Goal: Answer question/provide support: Share knowledge or assist other users

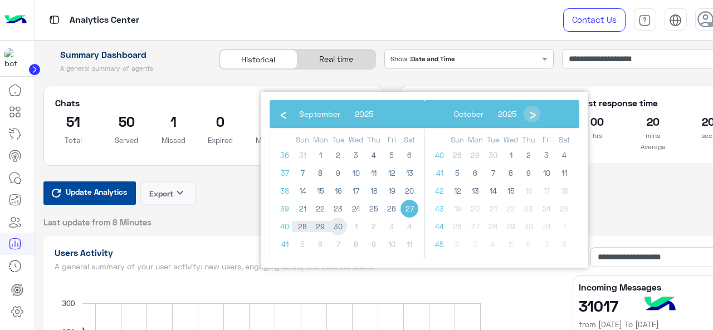
scroll to position [111, 0]
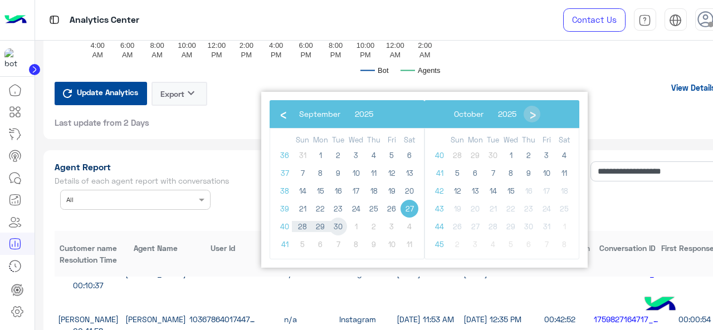
click at [335, 225] on span "30" at bounding box center [338, 227] width 18 height 18
type input "**********"
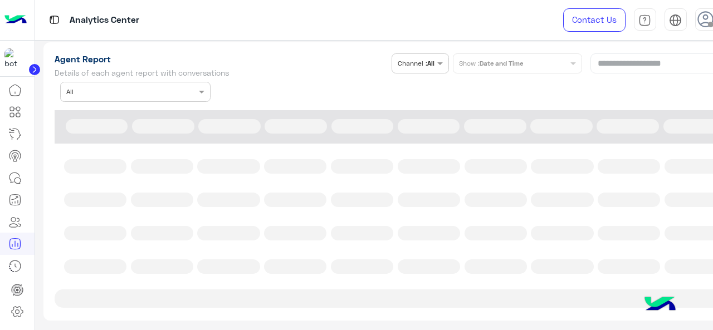
scroll to position [3009, 0]
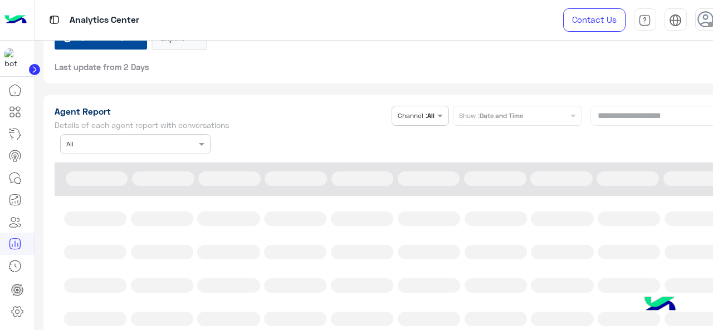
click at [203, 151] on div "**********" at bounding box center [392, 130] width 674 height 48
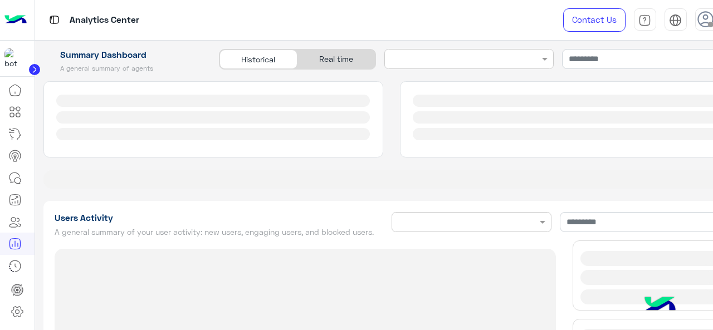
type input "**********"
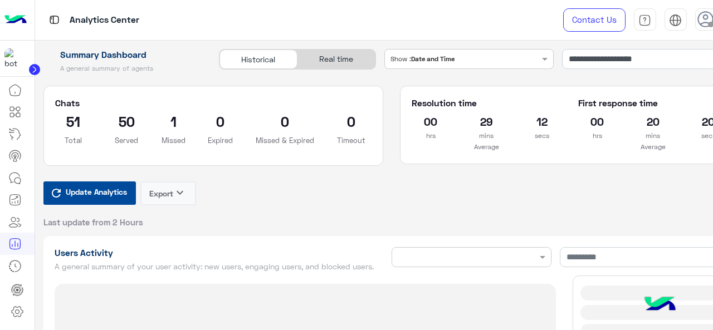
type input "**********"
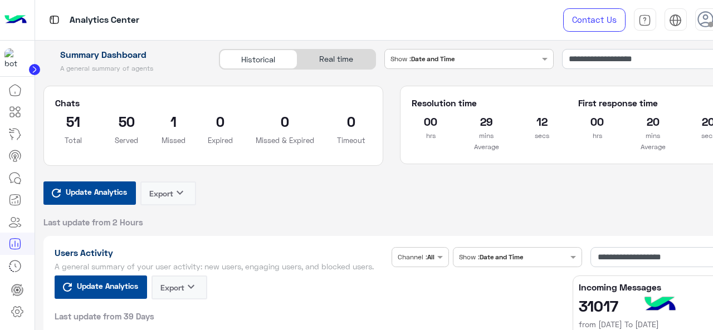
type input "**********"
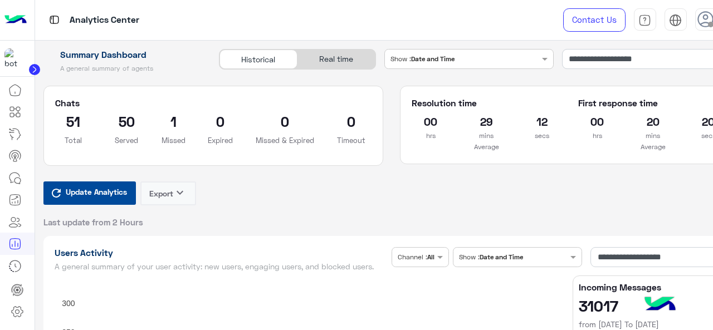
type input "**********"
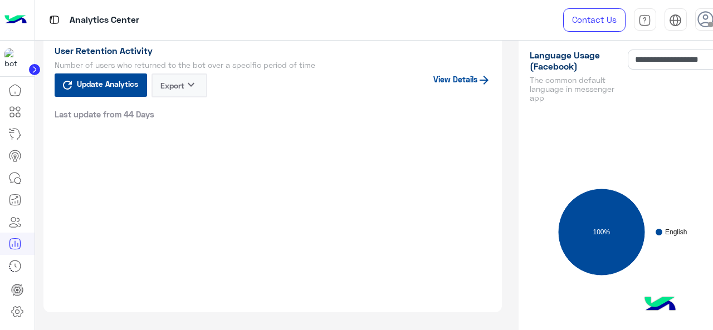
scroll to position [1393, 0]
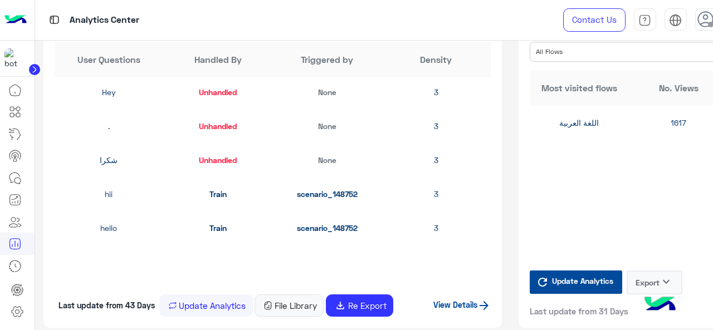
type input "**********"
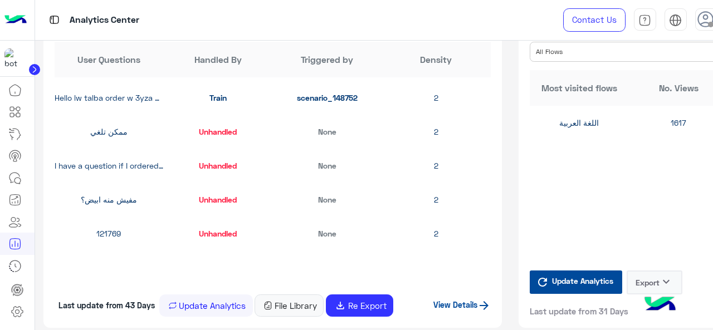
scroll to position [836, 0]
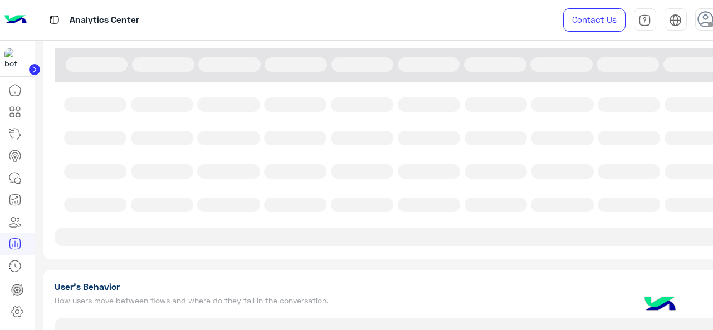
type input "**********"
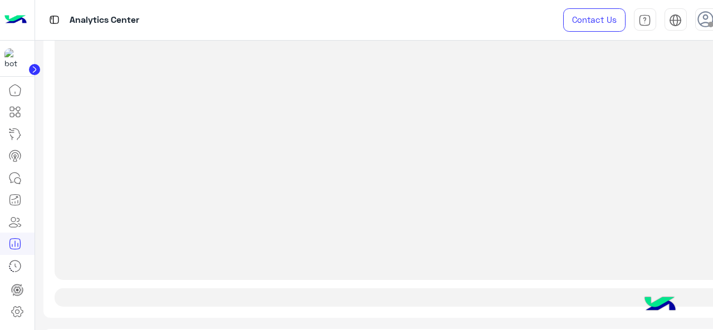
type input "**********"
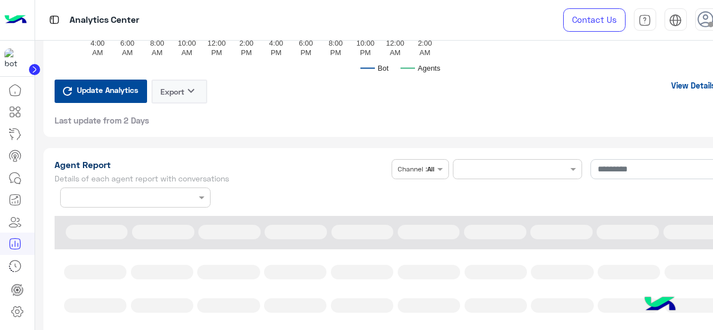
scroll to position [2973, 0]
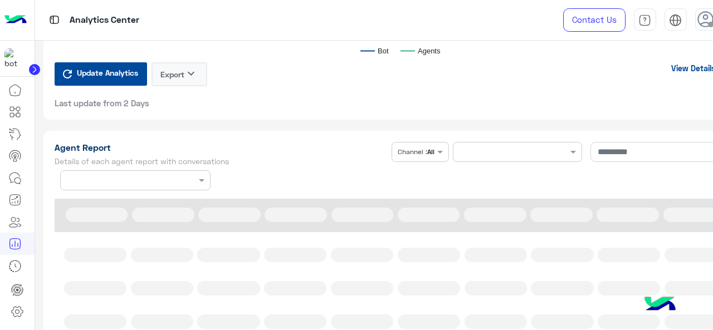
type input "**********"
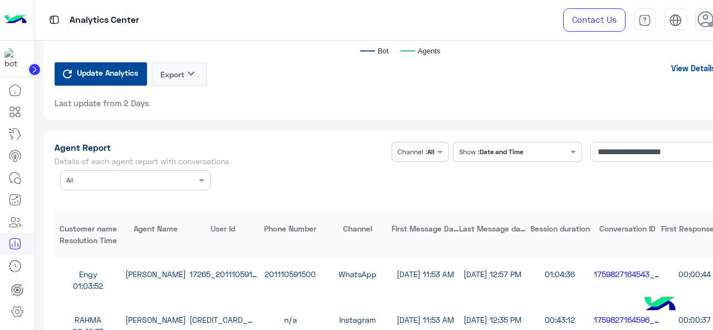
type input "**********"
click at [196, 183] on span at bounding box center [203, 180] width 14 height 12
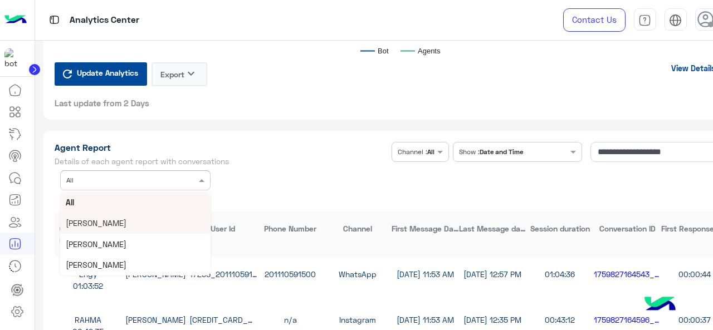
scroll to position [83, 0]
click at [119, 213] on div "[PERSON_NAME]" at bounding box center [135, 202] width 150 height 21
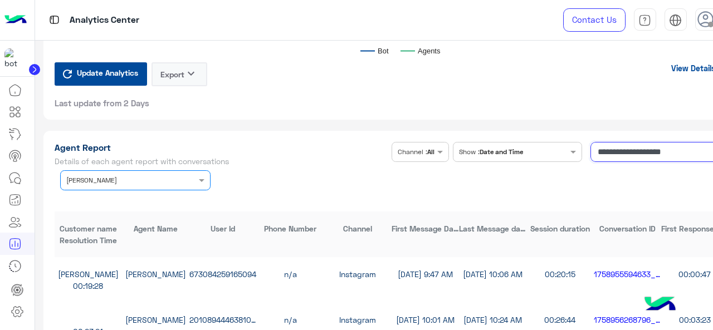
click at [623, 162] on input "**********" at bounding box center [660, 152] width 138 height 20
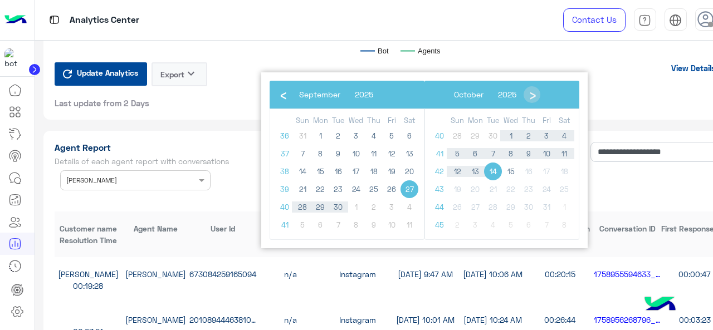
click at [410, 184] on span "27" at bounding box center [410, 190] width 18 height 18
click at [339, 206] on span "30" at bounding box center [338, 207] width 18 height 18
type input "**********"
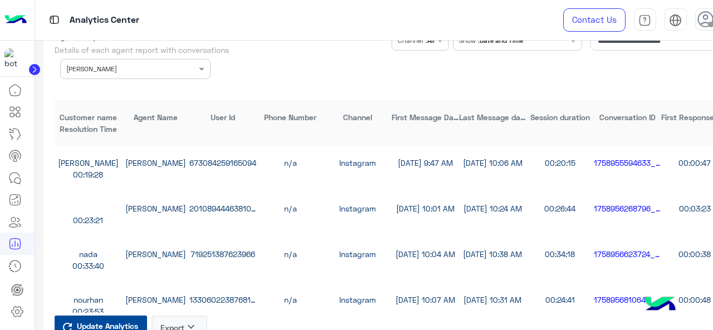
scroll to position [3251, 0]
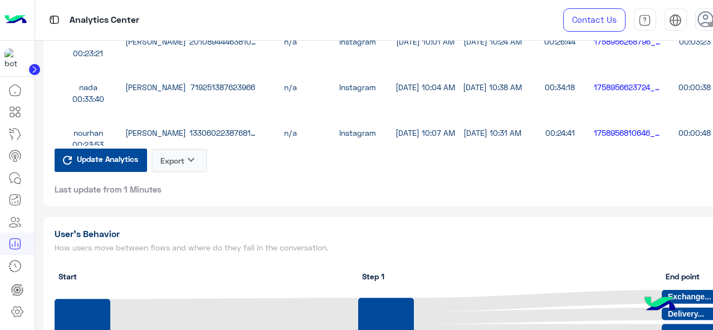
click at [182, 170] on button "Export keyboard_arrow_down" at bounding box center [180, 161] width 56 height 24
click at [185, 196] on button "CSV" at bounding box center [180, 196] width 56 height 20
click at [189, 167] on icon "keyboard_arrow_down" at bounding box center [190, 159] width 13 height 13
click at [193, 203] on button "CSV" at bounding box center [180, 196] width 56 height 20
click at [192, 160] on button "Export keyboard_arrow_down" at bounding box center [180, 161] width 56 height 24
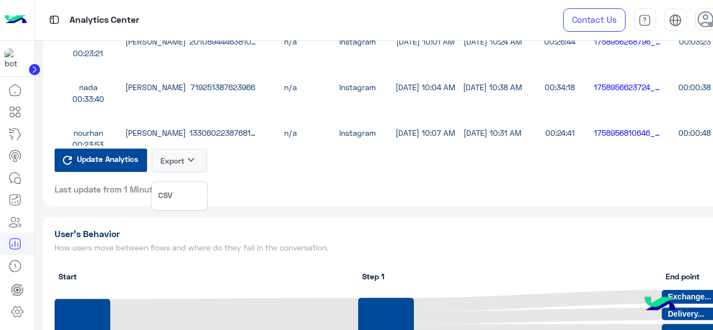
click at [171, 196] on span "CSV" at bounding box center [165, 195] width 14 height 12
click at [181, 171] on button "Export keyboard_arrow_down" at bounding box center [180, 161] width 56 height 24
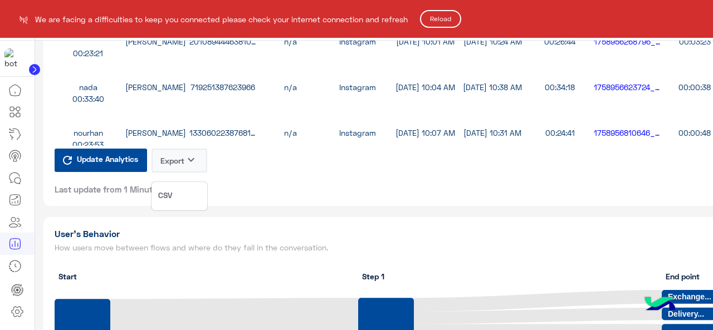
click at [446, 9] on html "**********" at bounding box center [356, 165] width 713 height 330
click at [402, 329] on html "**********" at bounding box center [356, 165] width 713 height 330
click at [451, 14] on button "Reload" at bounding box center [440, 19] width 41 height 18
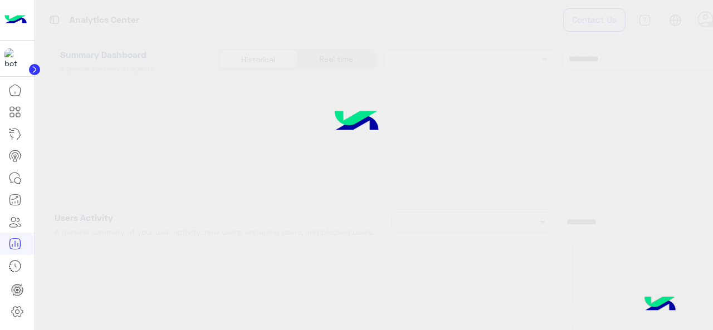
type input "**********"
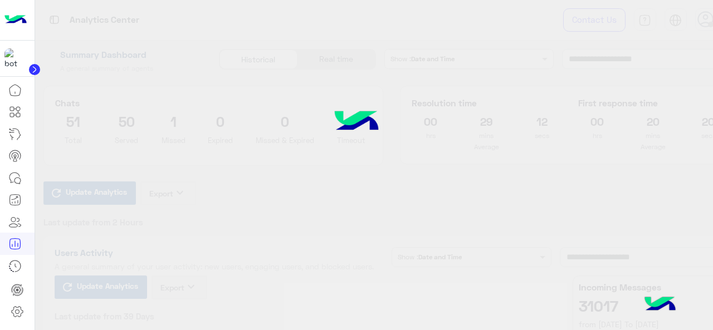
type input "**********"
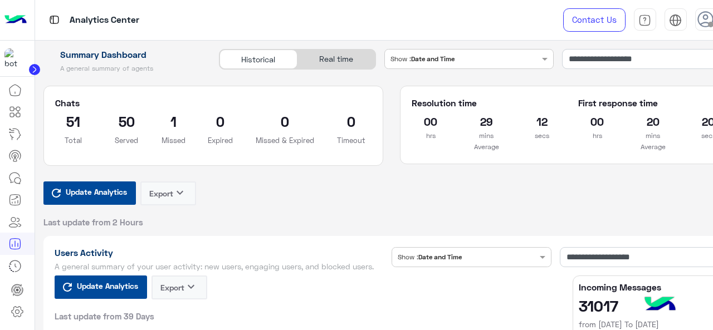
type input "**********"
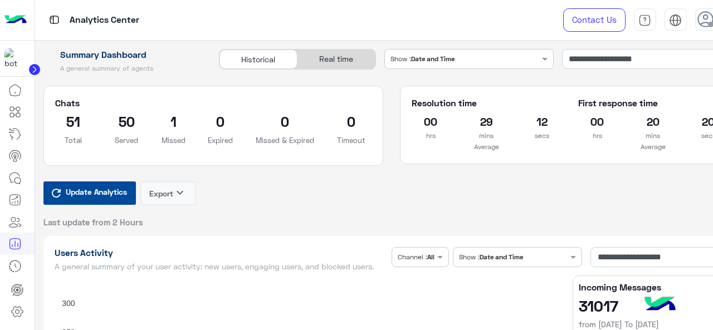
type input "**********"
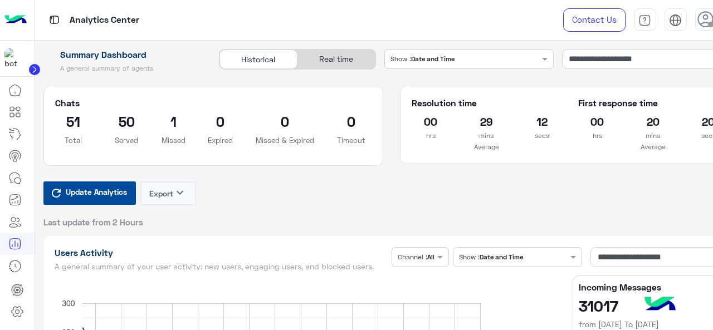
type input "**********"
click at [20, 181] on icon at bounding box center [14, 178] width 13 height 13
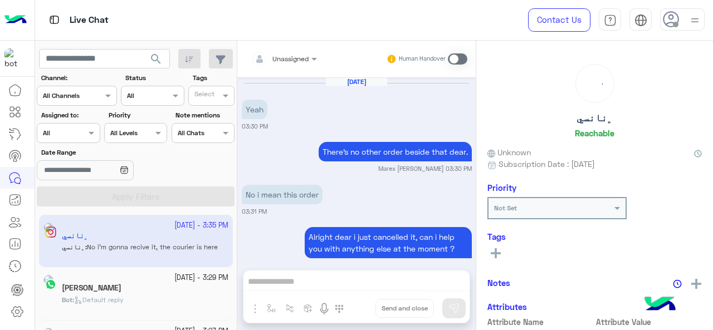
scroll to position [260, 0]
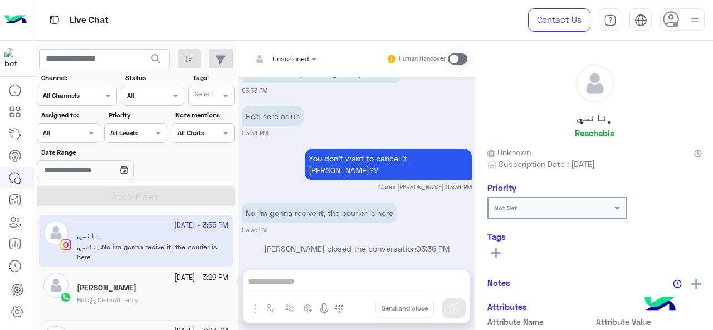
click at [84, 139] on div "Assigned on All" at bounding box center [68, 133] width 63 height 20
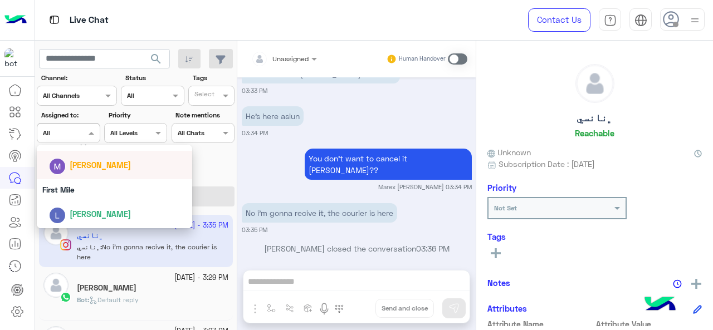
scroll to position [163, 0]
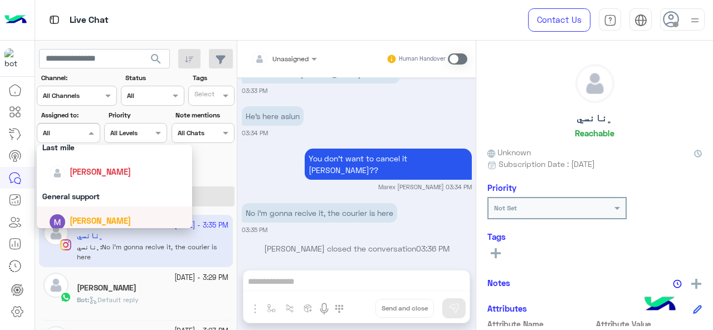
click at [98, 214] on div "[PERSON_NAME]" at bounding box center [118, 221] width 138 height 20
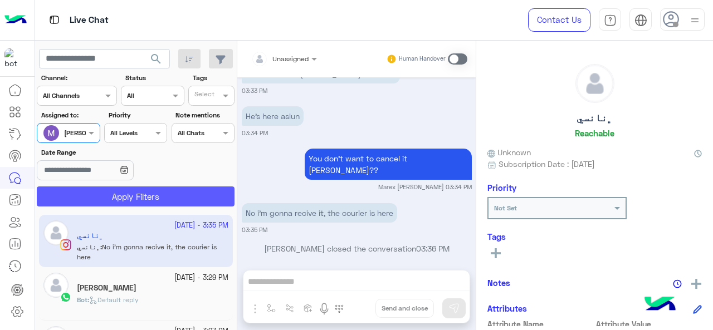
click at [128, 193] on button "Apply Filters" at bounding box center [136, 197] width 198 height 20
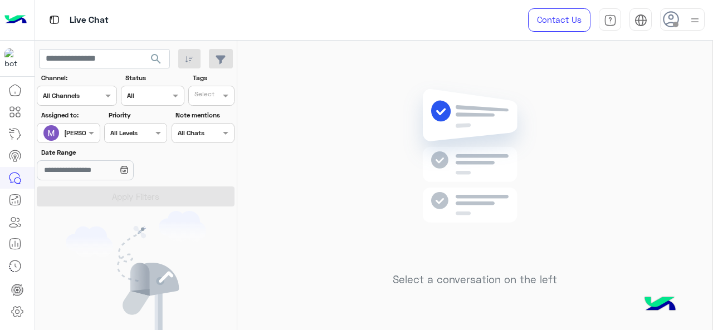
click at [81, 138] on div "[PERSON_NAME]" at bounding box center [89, 133] width 51 height 10
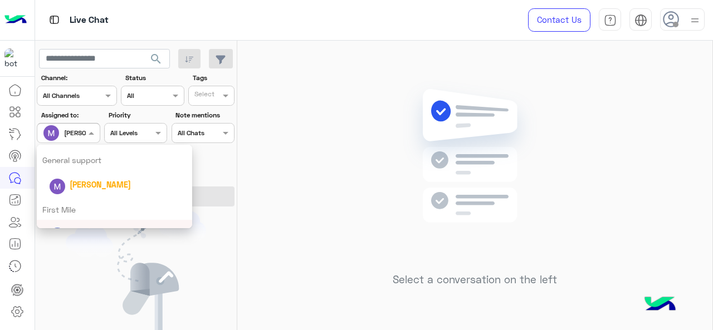
scroll to position [220, 0]
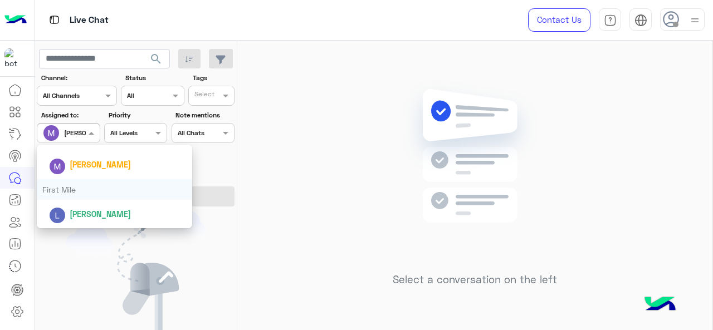
click at [98, 189] on div "First Mile" at bounding box center [115, 189] width 156 height 21
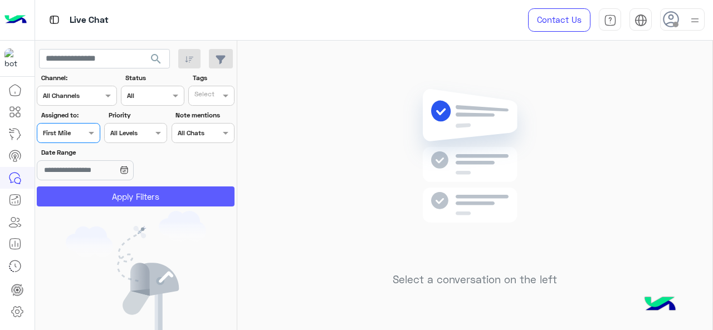
click at [100, 196] on button "Apply Filters" at bounding box center [136, 197] width 198 height 20
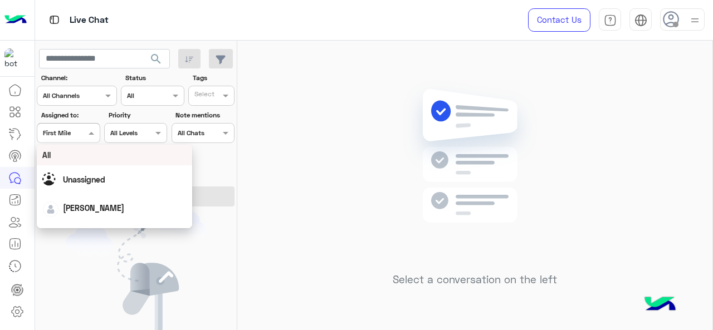
drag, startPoint x: 79, startPoint y: 140, endPoint x: 75, endPoint y: 145, distance: 6.7
click at [79, 140] on div "Assigned on First Mile" at bounding box center [68, 133] width 63 height 20
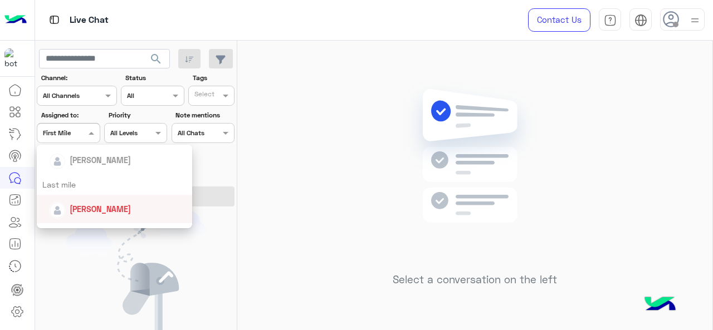
scroll to position [111, 0]
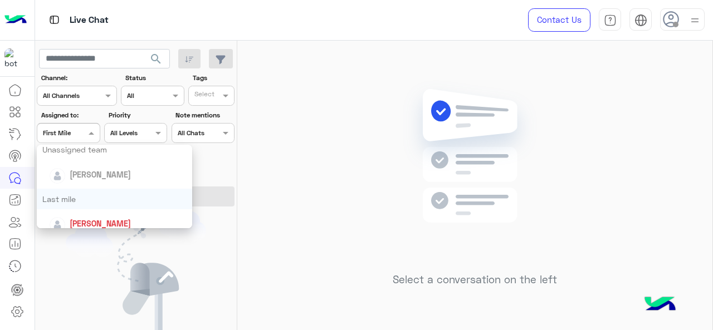
click at [90, 200] on div "Last mile" at bounding box center [115, 199] width 156 height 21
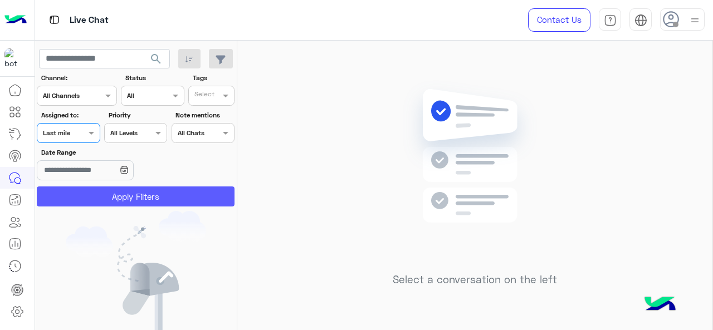
click at [90, 198] on button "Apply Filters" at bounding box center [136, 197] width 198 height 20
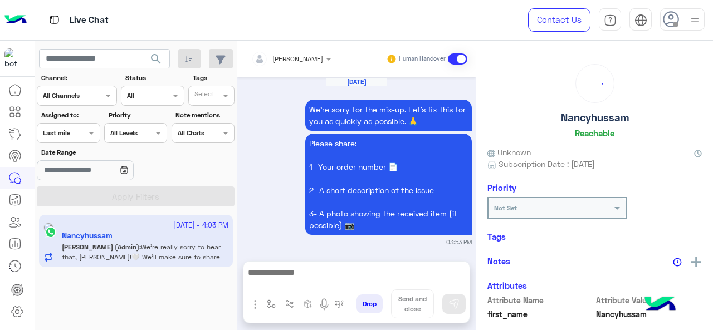
scroll to position [811, 0]
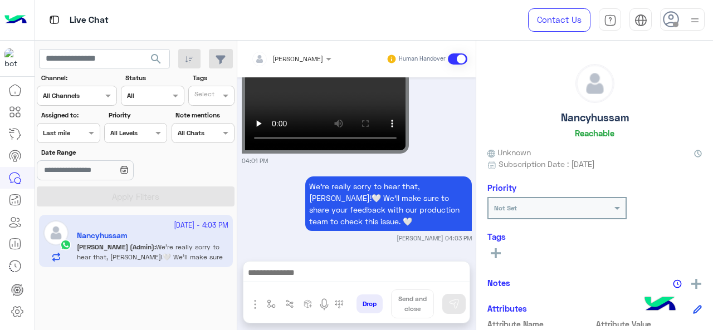
click at [86, 132] on span at bounding box center [93, 133] width 14 height 12
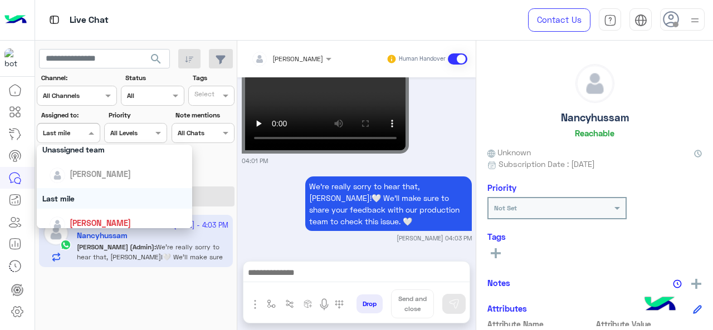
scroll to position [167, 0]
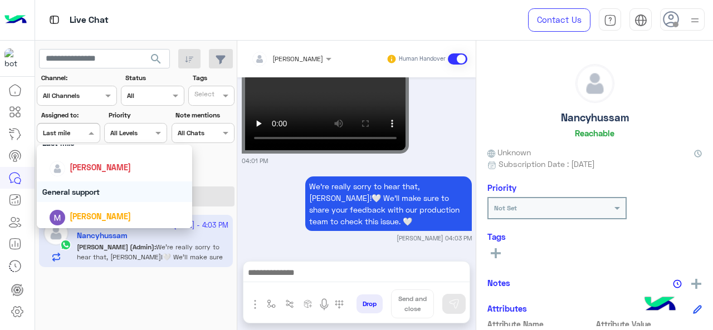
click at [91, 187] on div "General support" at bounding box center [115, 192] width 156 height 21
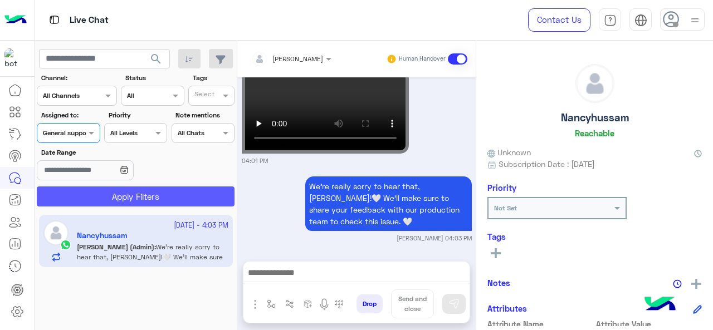
click at [91, 189] on button "Apply Filters" at bounding box center [136, 197] width 198 height 20
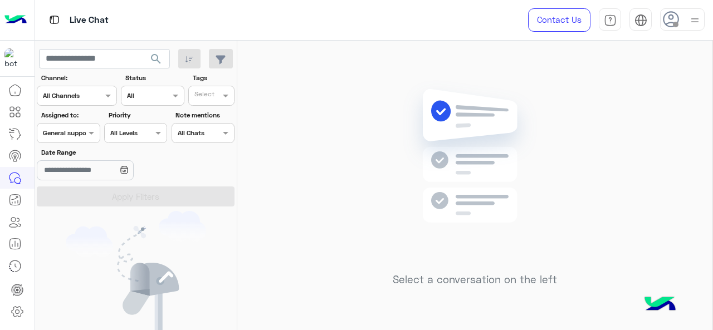
click at [88, 140] on div "Assigned on General support" at bounding box center [68, 133] width 63 height 20
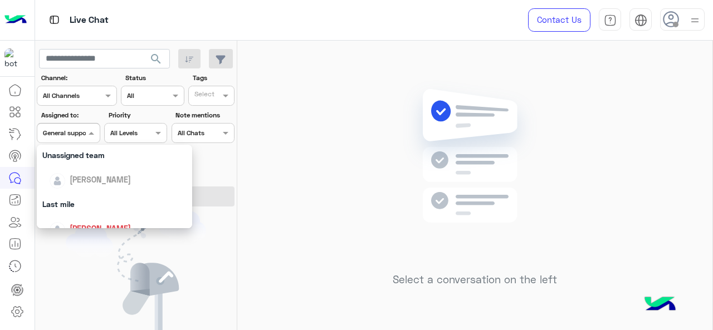
scroll to position [218, 0]
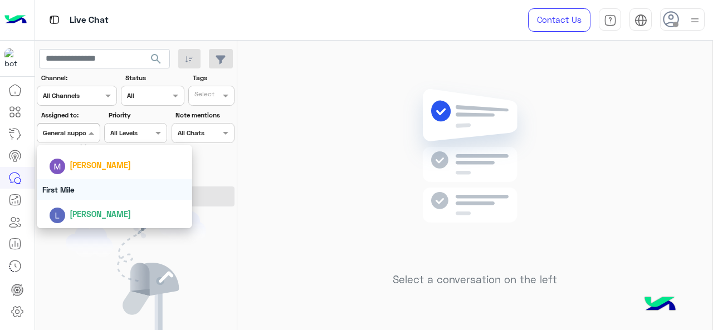
click at [67, 189] on div "First Mile" at bounding box center [115, 189] width 156 height 21
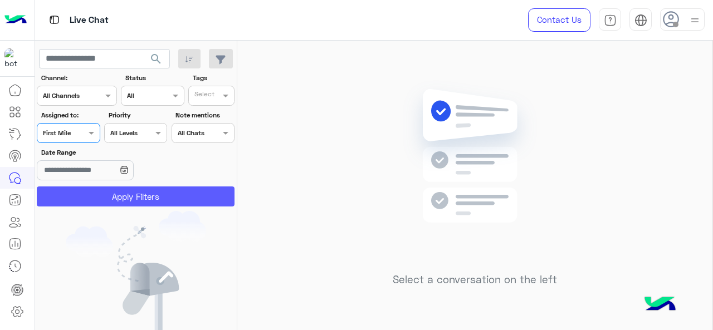
click at [67, 197] on button "Apply Filters" at bounding box center [136, 197] width 198 height 20
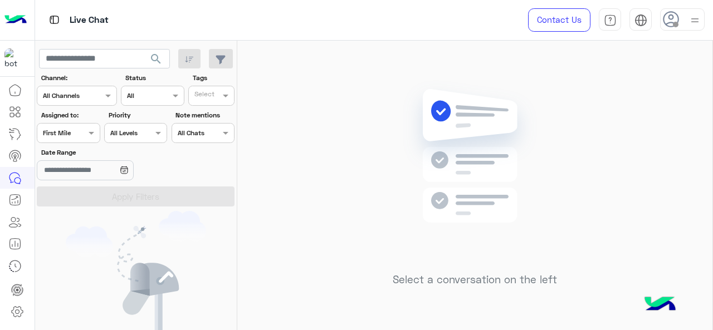
click at [65, 130] on input "text" at bounding box center [56, 132] width 26 height 10
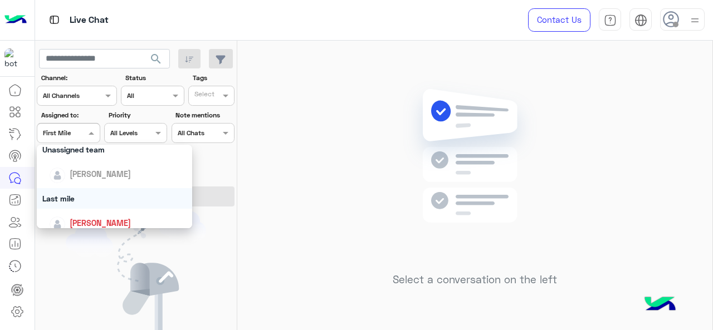
scroll to position [167, 0]
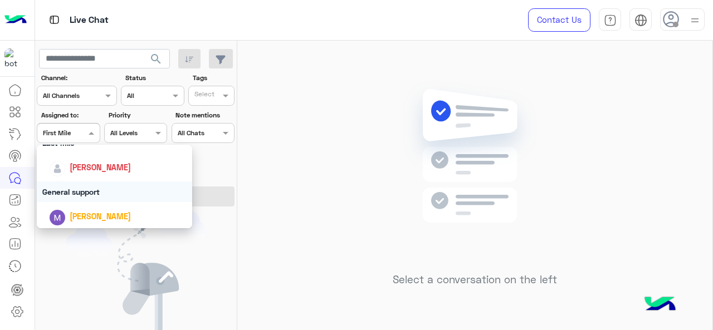
click at [86, 194] on div "General support" at bounding box center [115, 192] width 156 height 21
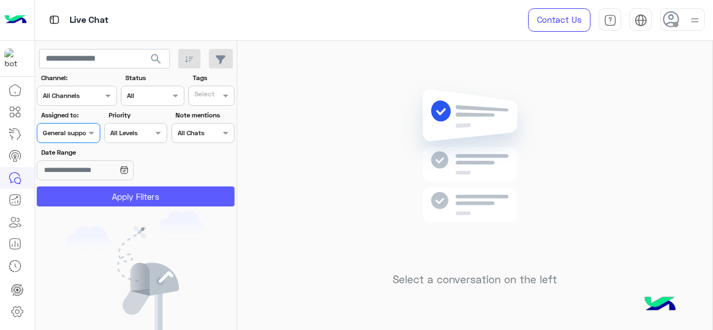
click at [86, 194] on button "Apply Filters" at bounding box center [136, 197] width 198 height 20
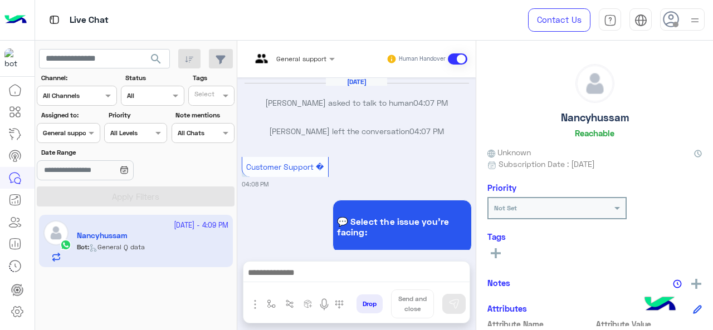
scroll to position [423, 0]
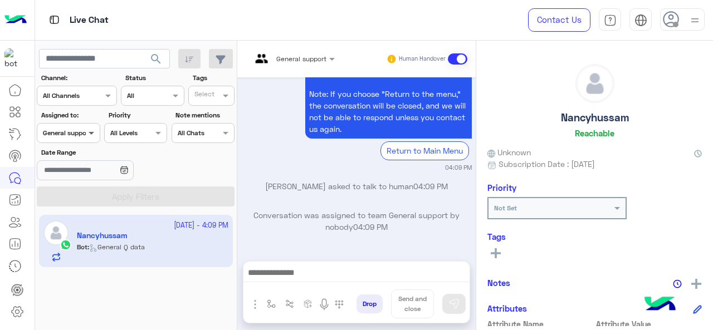
click at [87, 137] on span at bounding box center [93, 133] width 14 height 12
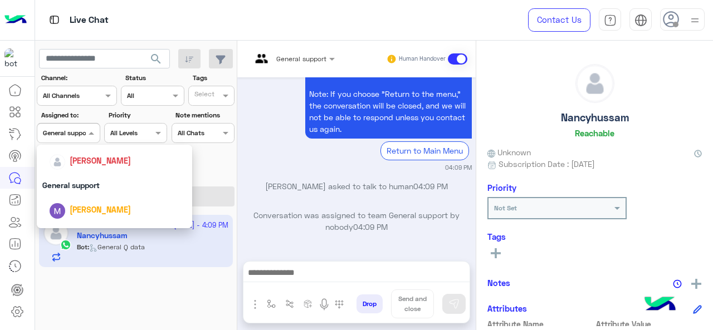
scroll to position [218, 0]
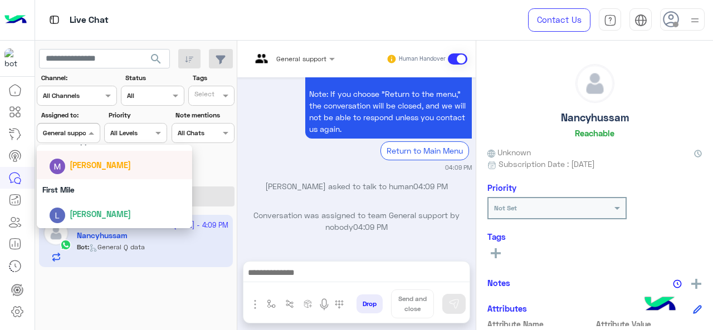
click at [95, 173] on div "[PERSON_NAME]" at bounding box center [118, 165] width 138 height 20
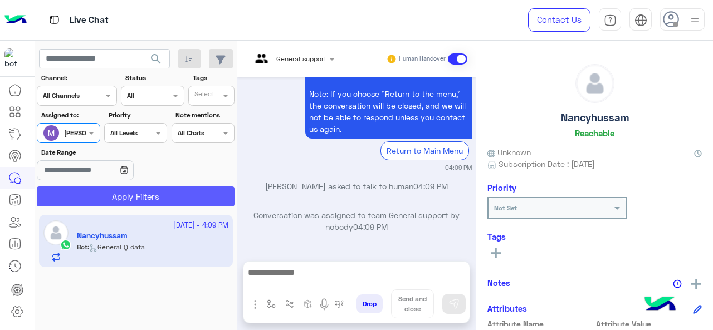
click at [95, 208] on app-inbox-users-filters "search Channel: Channel All Channels Status Channel All Tags Select Assigned to…" at bounding box center [136, 126] width 202 height 171
click at [101, 198] on button "Apply Filters" at bounding box center [136, 197] width 198 height 20
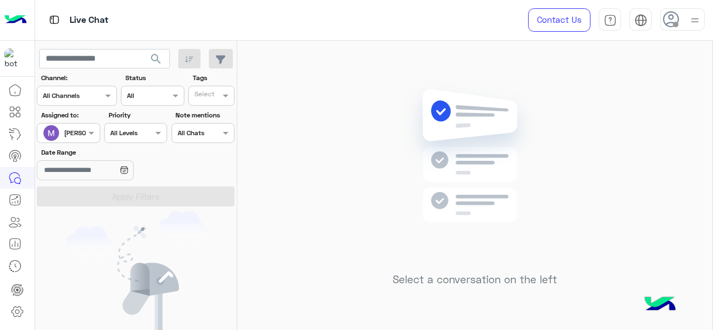
click at [65, 136] on div "Assigned on Marex George" at bounding box center [61, 133] width 48 height 22
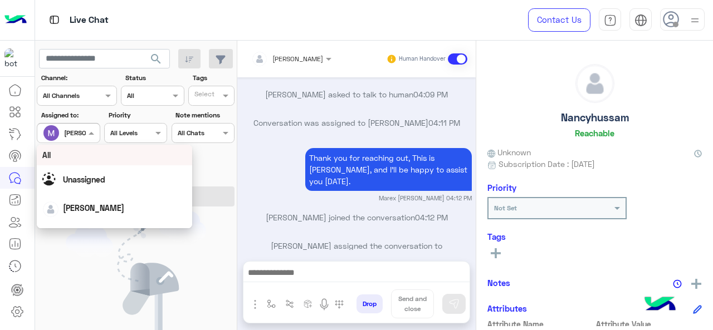
scroll to position [567, 0]
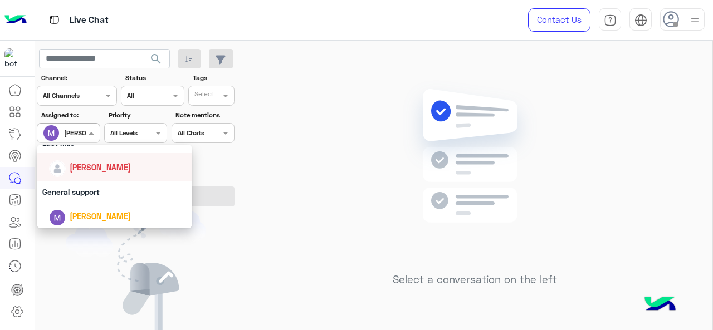
scroll to position [111, 0]
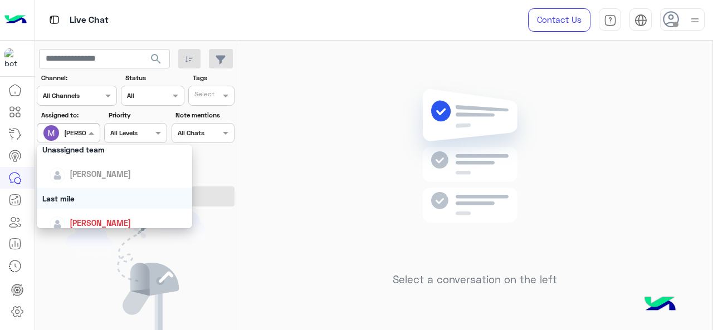
click at [88, 197] on div "Last mile" at bounding box center [115, 198] width 156 height 21
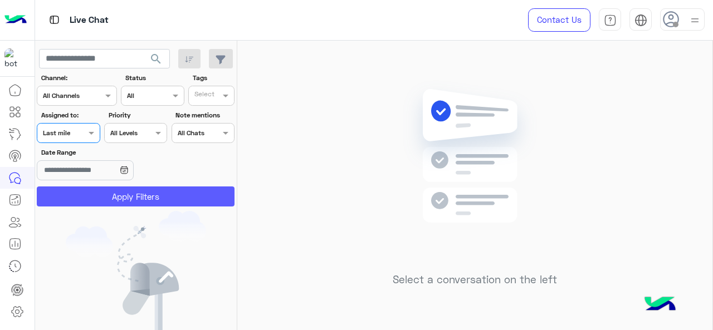
click at [98, 191] on button "Apply Filters" at bounding box center [136, 197] width 198 height 20
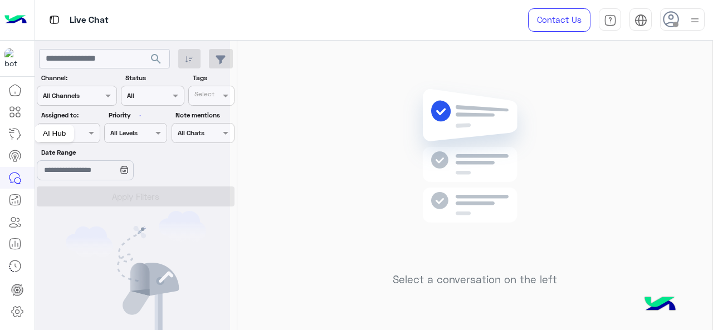
click at [58, 135] on div "AI Hub" at bounding box center [55, 134] width 40 height 18
click at [77, 135] on div at bounding box center [132, 169] width 195 height 330
click at [96, 133] on div at bounding box center [132, 169] width 195 height 330
click at [89, 134] on span at bounding box center [93, 133] width 14 height 12
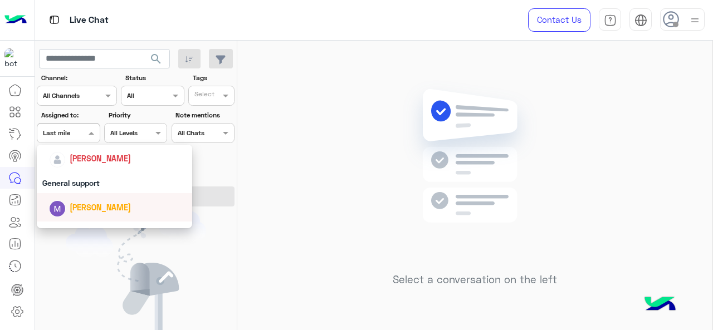
scroll to position [163, 0]
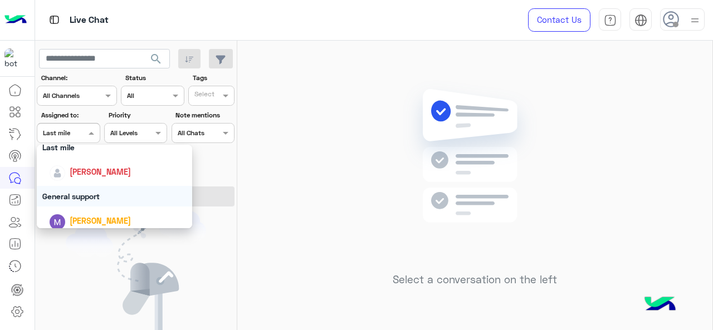
click at [85, 194] on div "General support" at bounding box center [115, 196] width 156 height 21
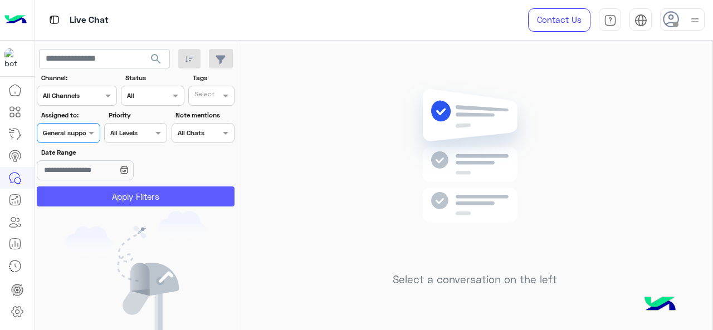
click at [86, 194] on button "Apply Filters" at bounding box center [136, 197] width 198 height 20
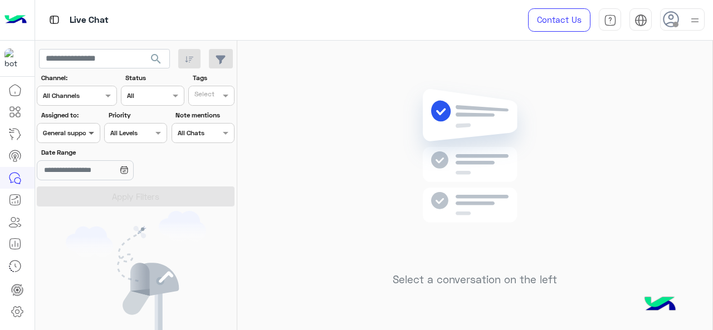
click at [88, 132] on span at bounding box center [93, 133] width 14 height 12
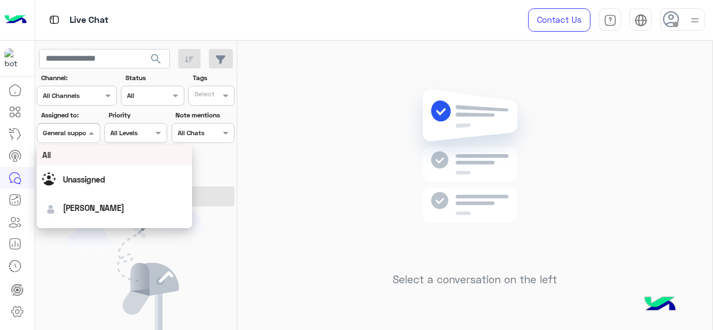
scroll to position [218, 0]
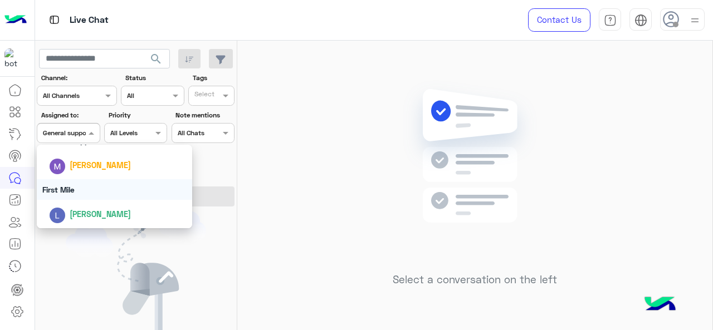
click at [91, 187] on div "First Mile" at bounding box center [115, 189] width 156 height 21
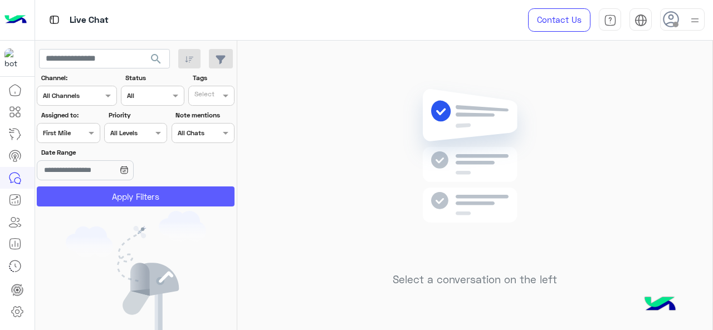
click at [101, 195] on button "Apply Filters" at bounding box center [136, 197] width 198 height 20
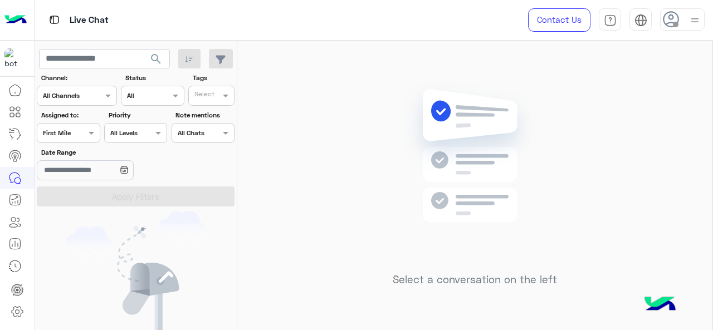
click at [93, 142] on div "Assigned on First Mile" at bounding box center [68, 133] width 63 height 20
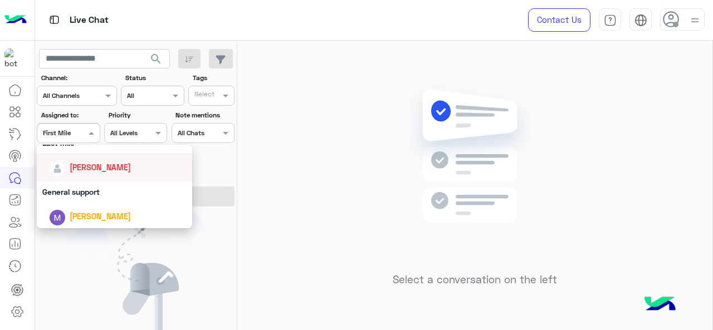
scroll to position [111, 0]
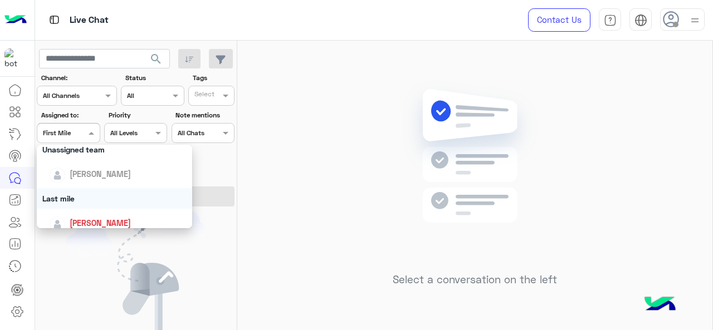
click at [94, 199] on div "Last mile" at bounding box center [115, 198] width 156 height 21
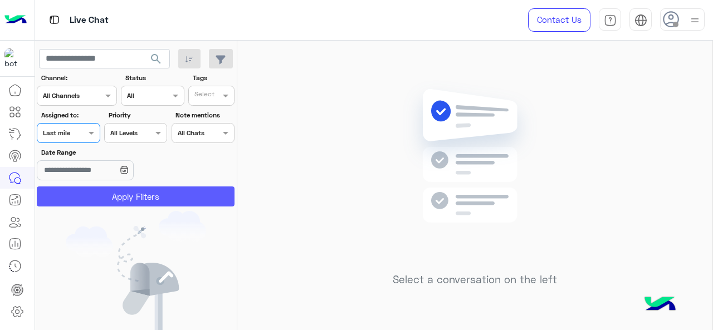
click at [94, 199] on button "Apply Filters" at bounding box center [136, 197] width 198 height 20
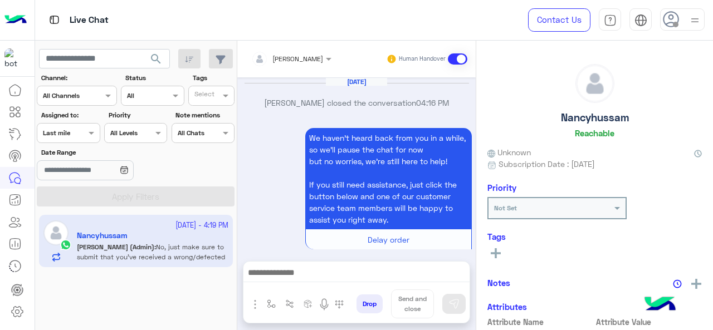
scroll to position [456, 0]
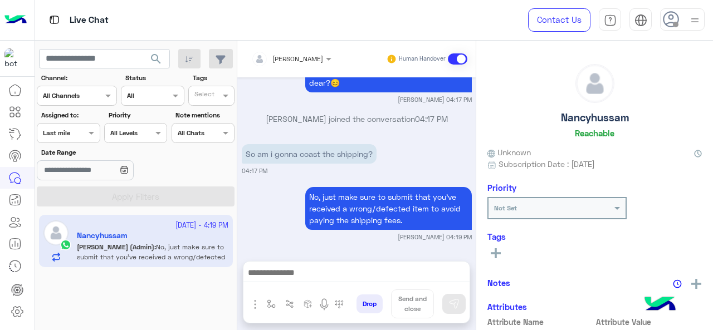
click at [90, 132] on span at bounding box center [93, 133] width 14 height 12
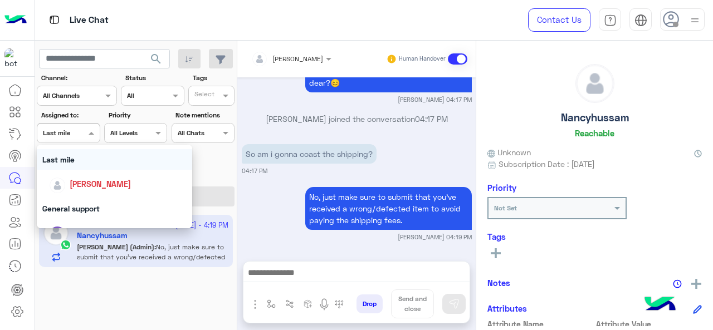
scroll to position [167, 0]
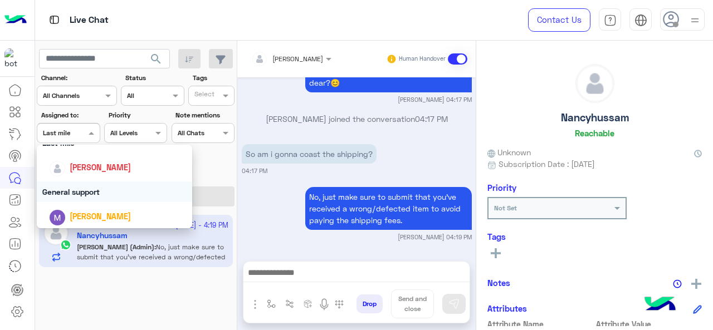
click at [90, 187] on div "General support" at bounding box center [115, 192] width 156 height 21
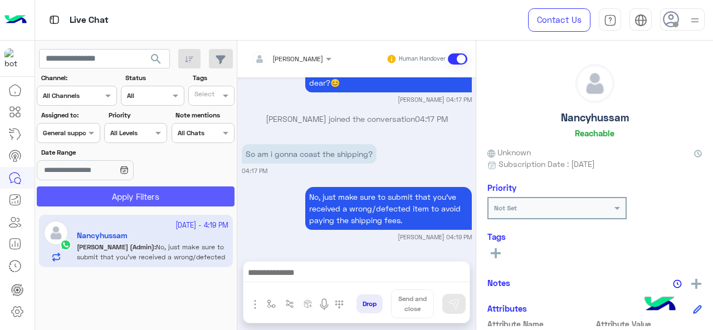
click at [94, 192] on button "Apply Filters" at bounding box center [136, 197] width 198 height 20
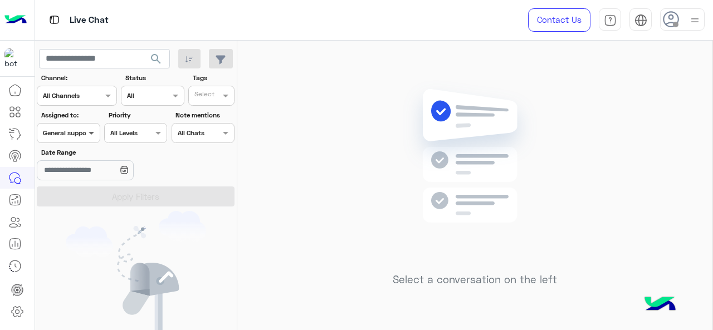
click at [88, 137] on span at bounding box center [93, 133] width 14 height 12
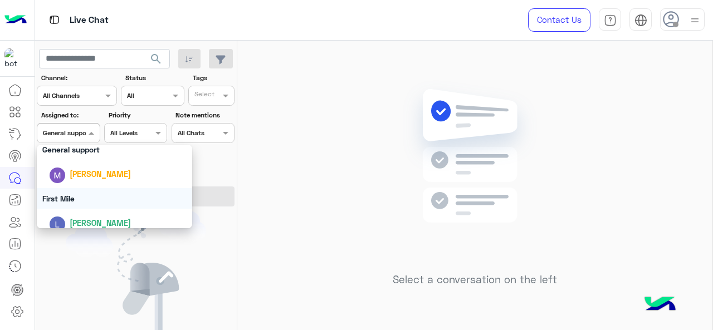
scroll to position [218, 0]
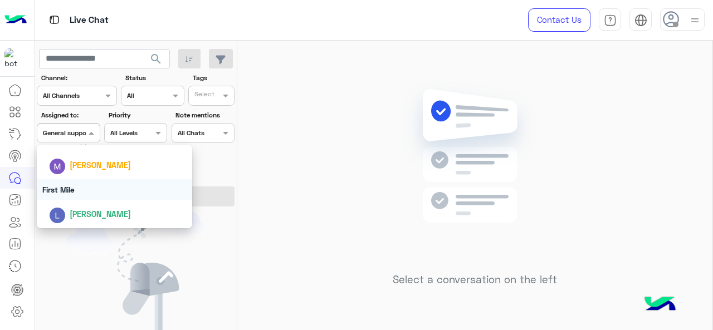
click at [86, 189] on div "First Mile" at bounding box center [115, 189] width 156 height 21
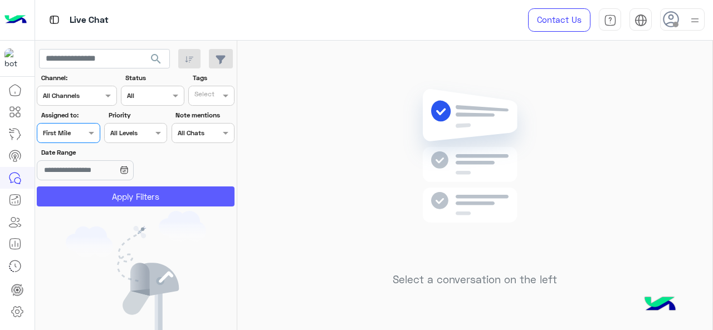
click at [86, 196] on button "Apply Filters" at bounding box center [136, 197] width 198 height 20
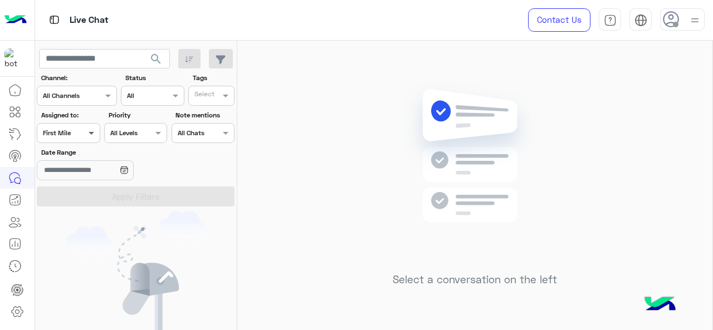
click at [86, 136] on span at bounding box center [93, 133] width 14 height 12
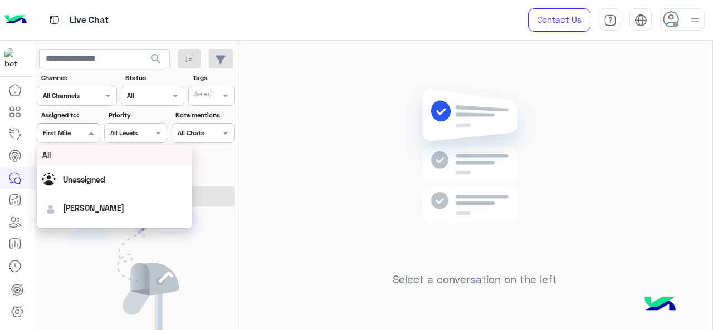
click at [352, 150] on div "Select a conversation on the left" at bounding box center [474, 188] width 475 height 294
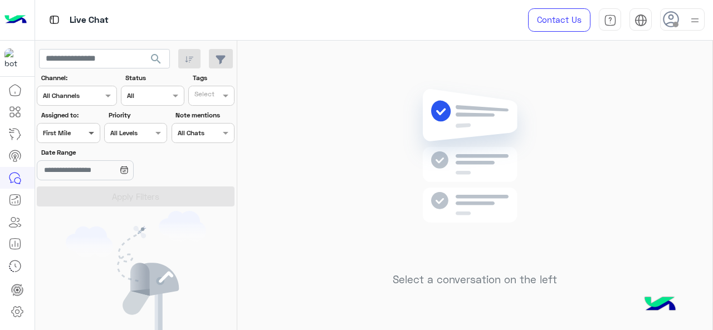
click at [88, 133] on span at bounding box center [93, 133] width 14 height 12
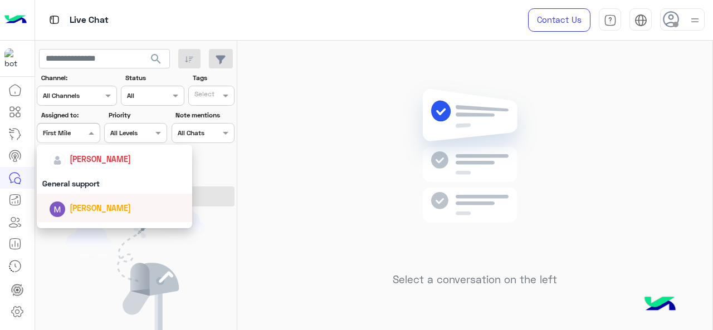
scroll to position [163, 0]
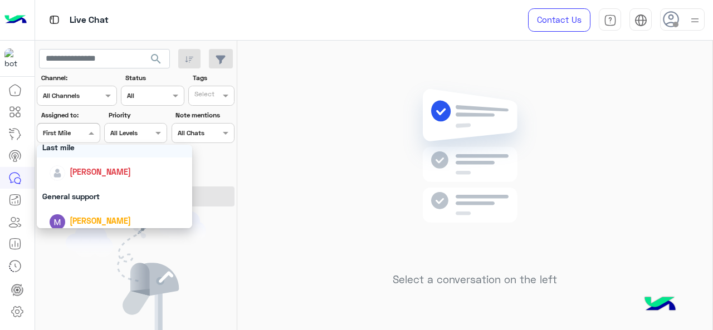
click at [102, 154] on div "Last mile" at bounding box center [115, 147] width 156 height 21
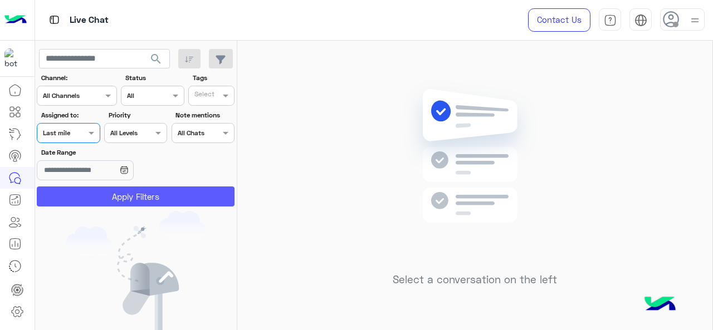
click at [104, 198] on button "Apply Filters" at bounding box center [136, 197] width 198 height 20
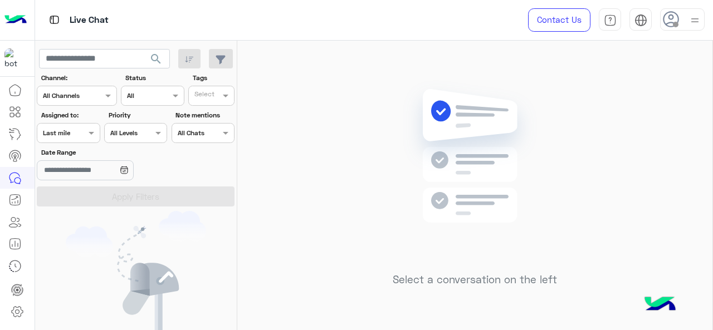
click at [79, 141] on div "Assigned on Last mile" at bounding box center [68, 133] width 63 height 20
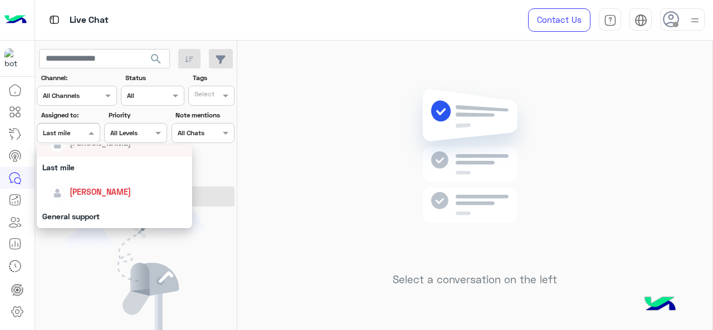
scroll to position [167, 0]
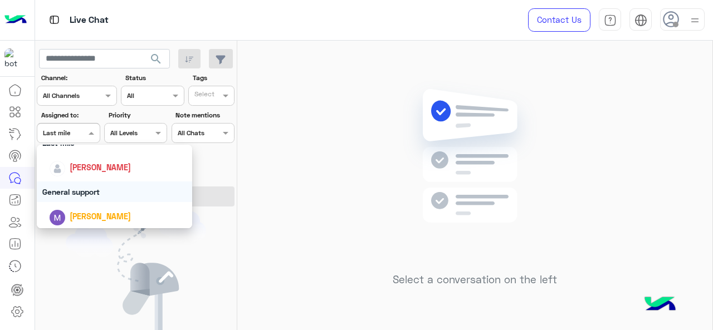
click at [87, 193] on div "General support" at bounding box center [115, 192] width 156 height 21
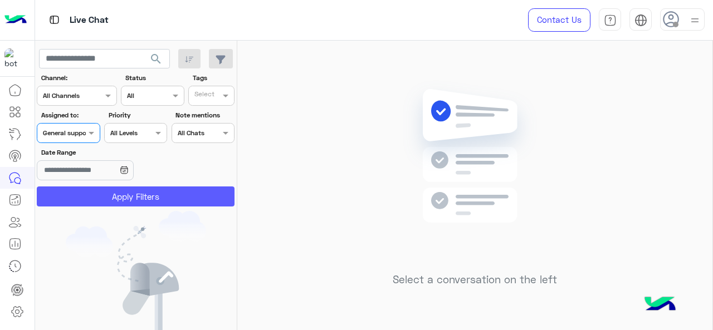
click at [87, 193] on button "Apply Filters" at bounding box center [136, 197] width 198 height 20
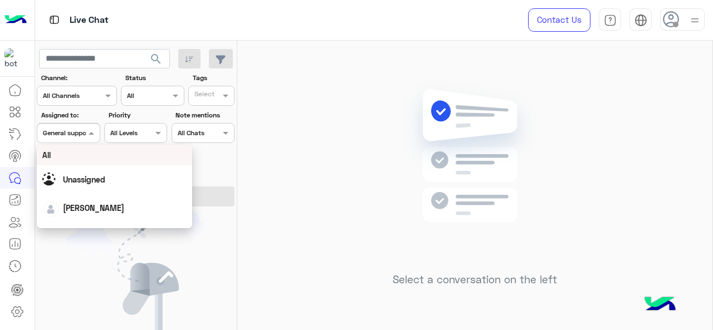
click at [89, 134] on span at bounding box center [93, 133] width 14 height 12
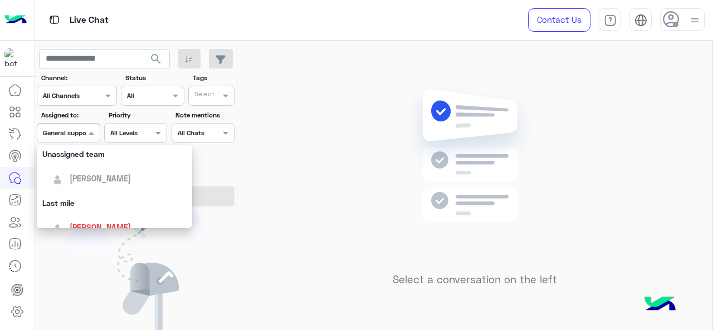
scroll to position [111, 0]
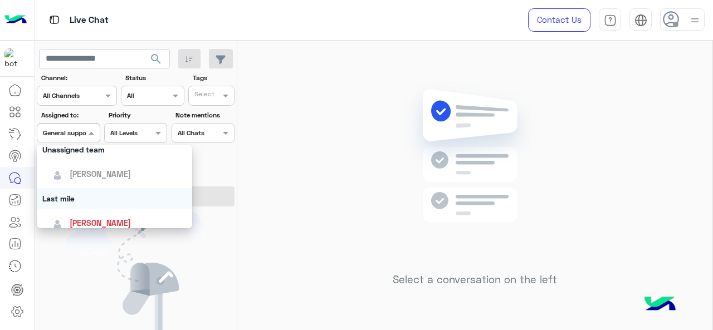
click at [90, 197] on div "Last mile" at bounding box center [115, 198] width 156 height 21
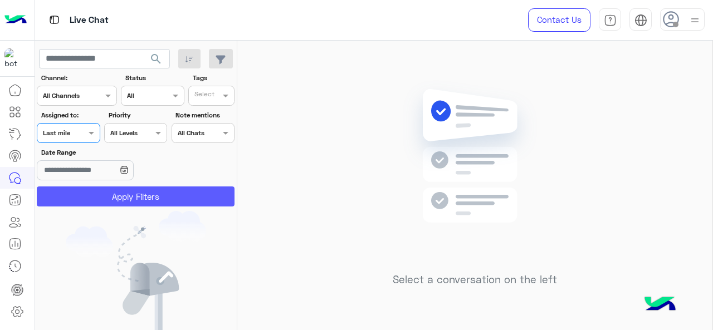
click at [90, 197] on button "Apply Filters" at bounding box center [136, 197] width 198 height 20
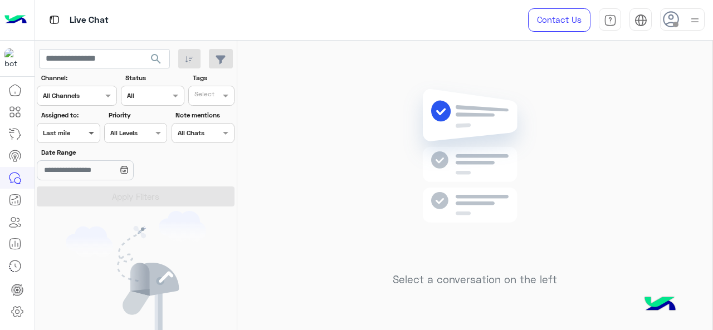
click at [92, 134] on span at bounding box center [93, 133] width 14 height 12
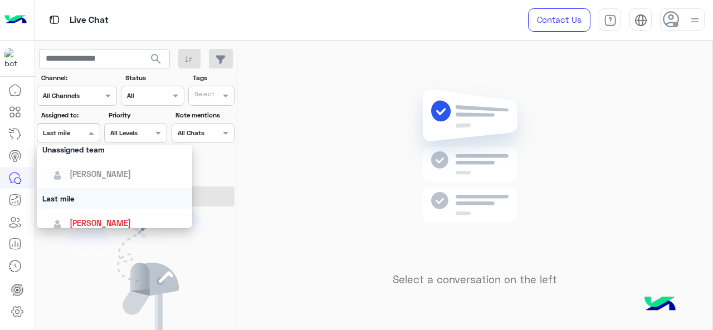
click at [90, 203] on div "Last mile" at bounding box center [115, 198] width 156 height 21
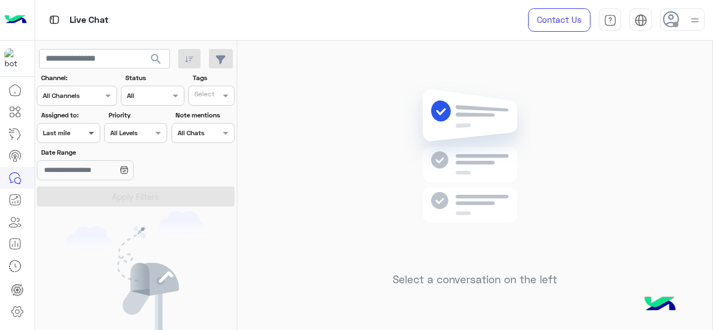
click at [90, 138] on span at bounding box center [93, 133] width 14 height 12
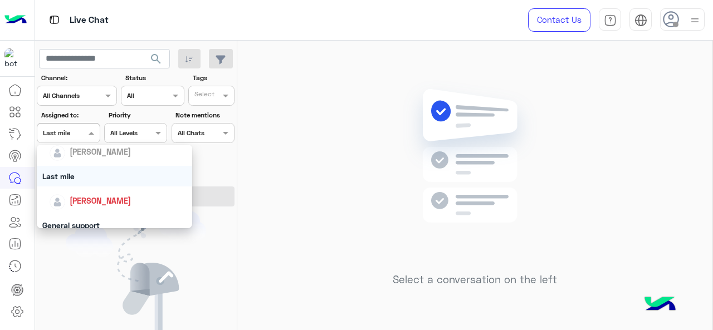
scroll to position [167, 0]
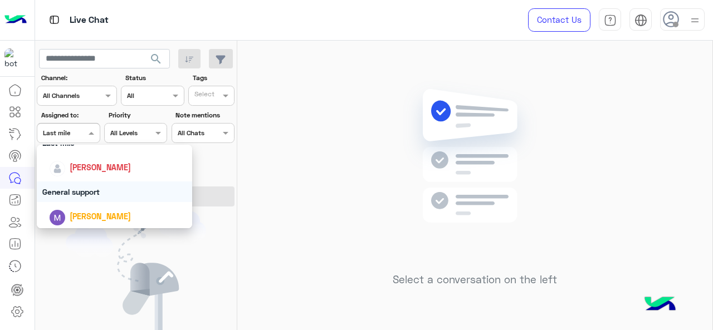
click at [82, 195] on div "General support" at bounding box center [115, 192] width 156 height 21
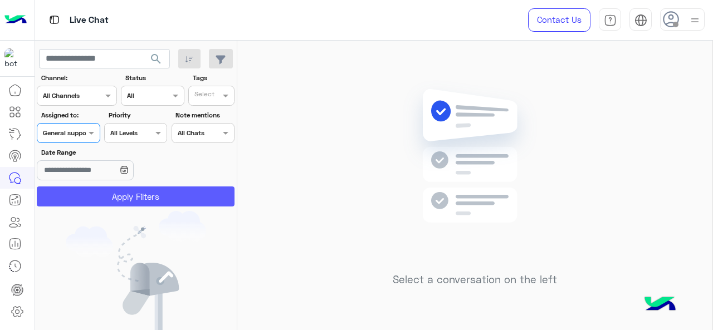
click at [82, 196] on button "Apply Filters" at bounding box center [136, 197] width 198 height 20
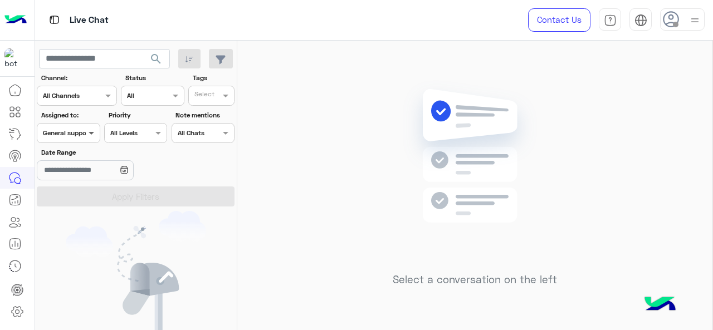
click at [89, 137] on span at bounding box center [93, 133] width 14 height 12
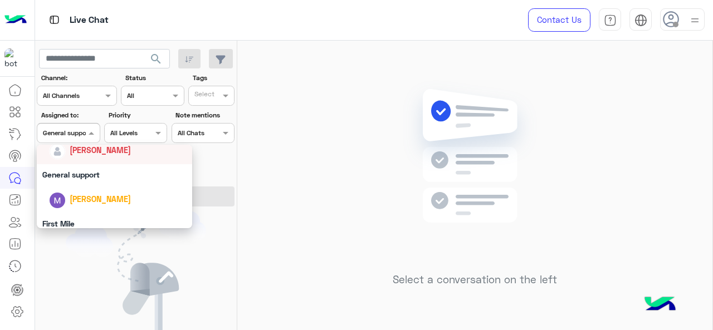
scroll to position [218, 0]
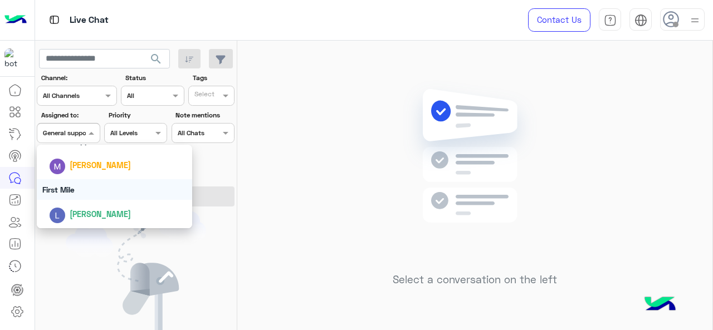
click at [94, 186] on div "First Mile" at bounding box center [115, 189] width 156 height 21
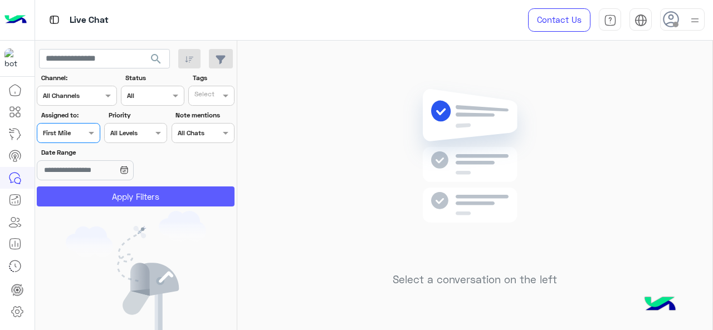
click at [87, 193] on button "Apply Filters" at bounding box center [136, 197] width 198 height 20
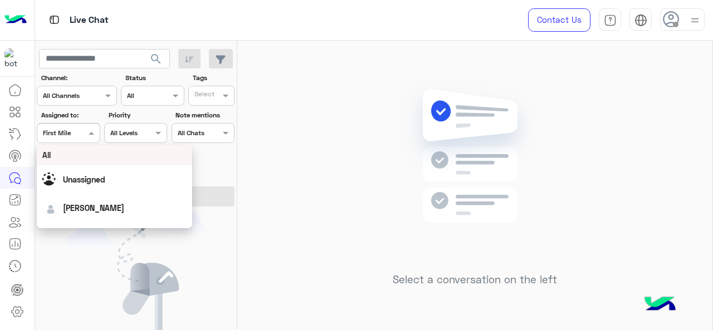
drag, startPoint x: 82, startPoint y: 138, endPoint x: 90, endPoint y: 145, distance: 11.4
click at [84, 140] on div "Assigned on First Mile" at bounding box center [68, 133] width 63 height 20
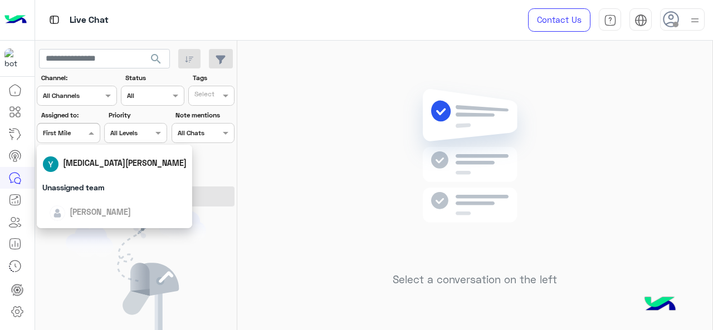
scroll to position [0, 0]
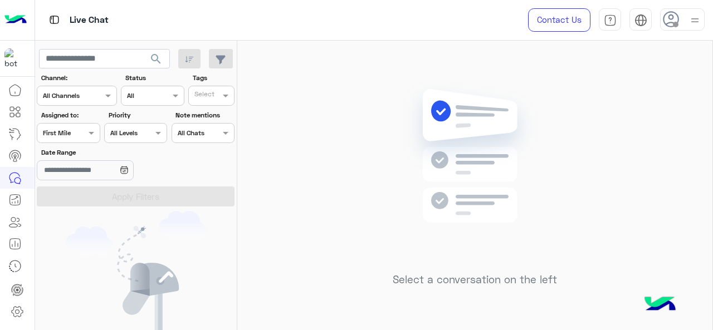
click at [422, 121] on img at bounding box center [475, 172] width 161 height 185
click at [72, 139] on div "Assigned on First Mile" at bounding box center [68, 133] width 63 height 20
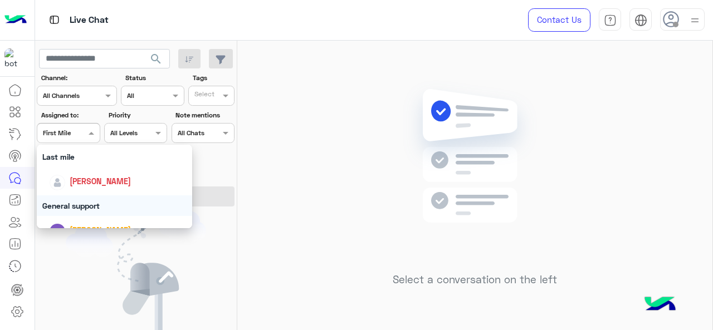
scroll to position [167, 0]
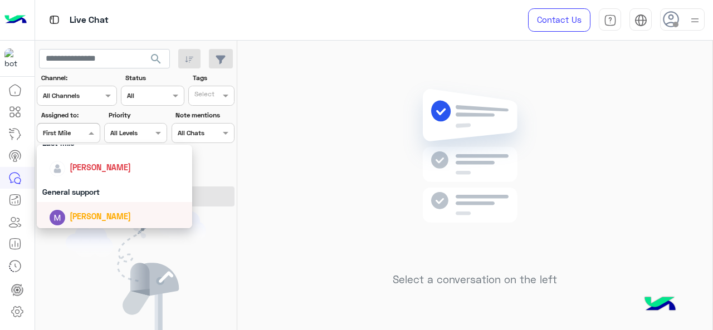
click at [89, 196] on div "General support" at bounding box center [115, 192] width 156 height 21
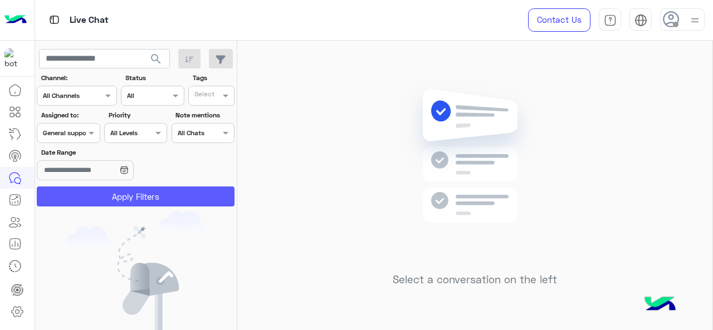
click at [90, 199] on button "Apply Filters" at bounding box center [136, 197] width 198 height 20
